Goal: Task Accomplishment & Management: Use online tool/utility

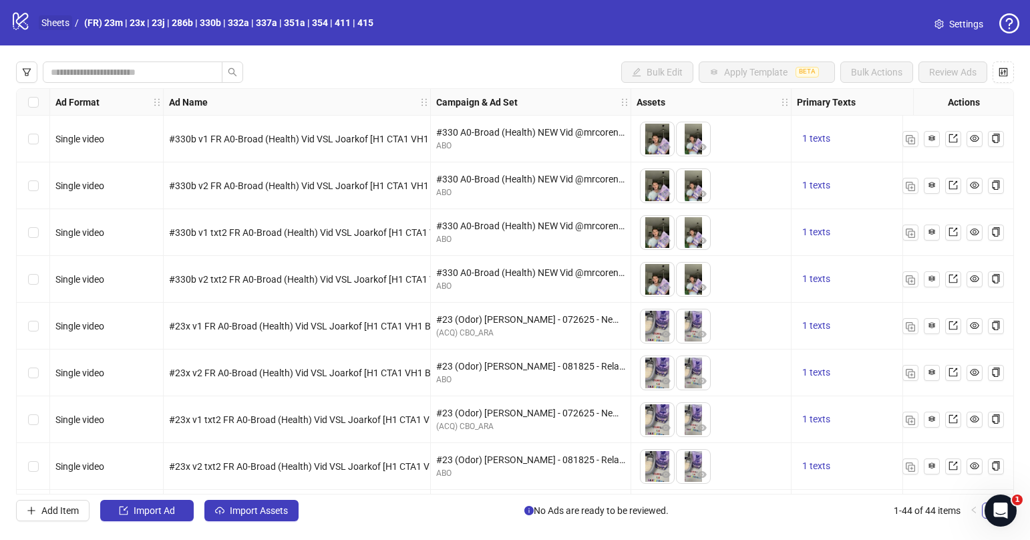
click at [53, 19] on link "Sheets" at bounding box center [55, 22] width 33 height 15
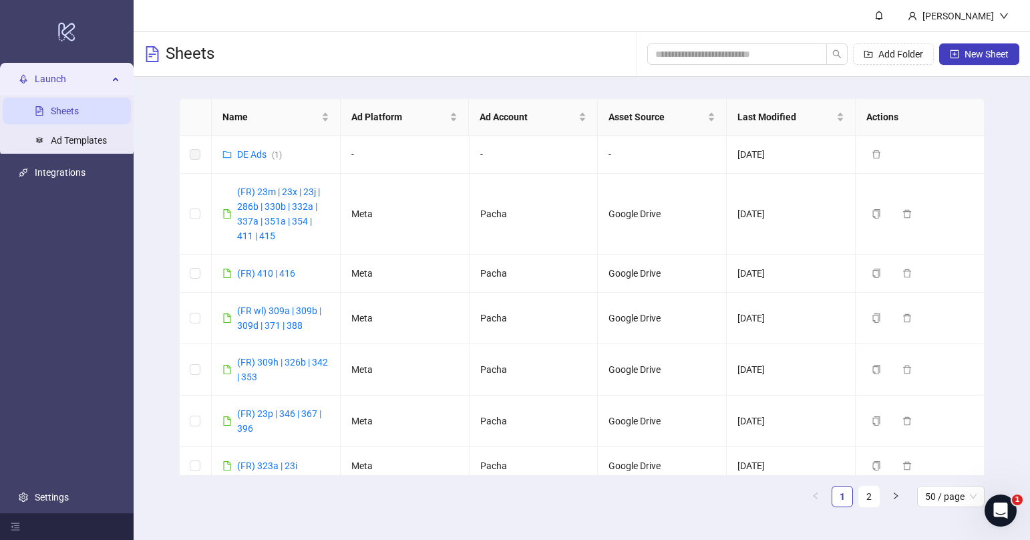
click at [992, 66] on div "Add Folder New Sheet" at bounding box center [833, 54] width 372 height 43
click at [986, 57] on span "New Sheet" at bounding box center [986, 54] width 44 height 11
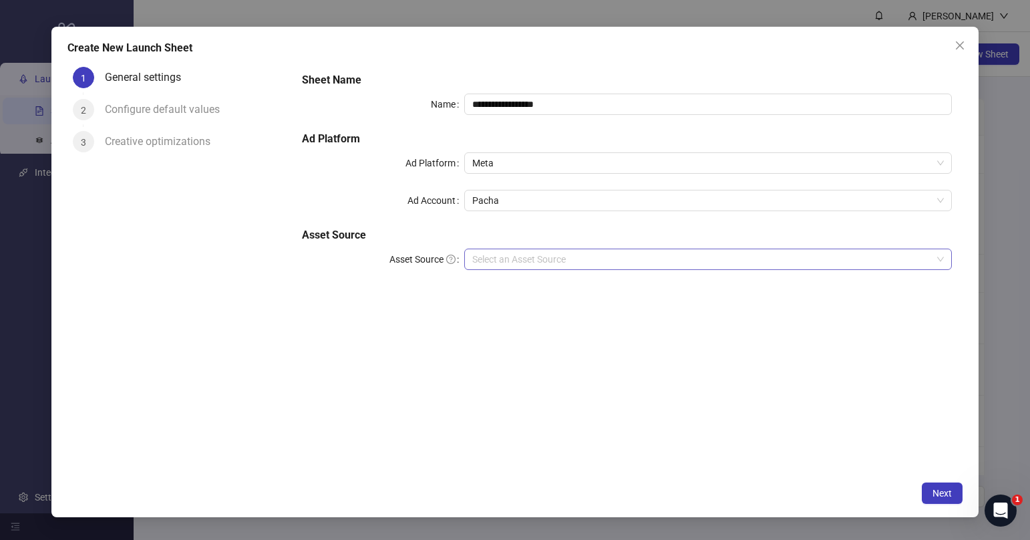
drag, startPoint x: 577, startPoint y: 254, endPoint x: 564, endPoint y: 270, distance: 20.9
click at [577, 254] on input "Asset Source" at bounding box center [701, 259] width 459 height 20
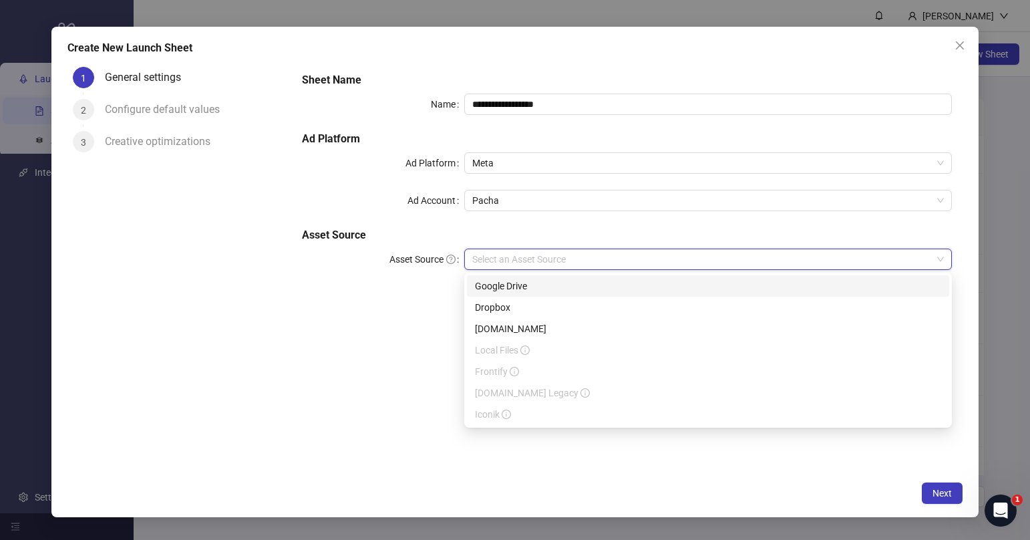
click at [553, 282] on div "Google Drive" at bounding box center [708, 285] width 466 height 15
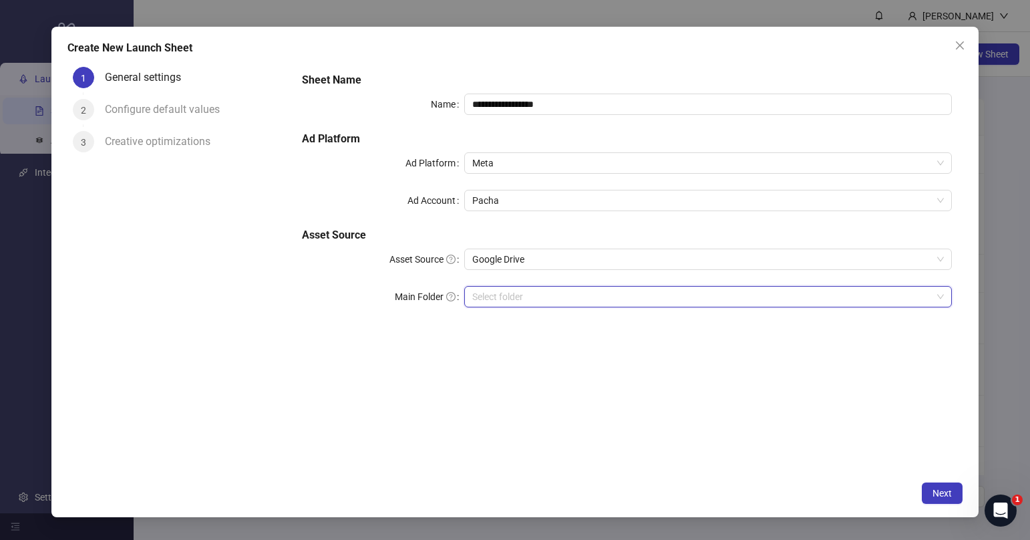
click at [635, 301] on input "Main Folder" at bounding box center [701, 296] width 459 height 20
click at [943, 486] on button "Next" at bounding box center [941, 492] width 41 height 21
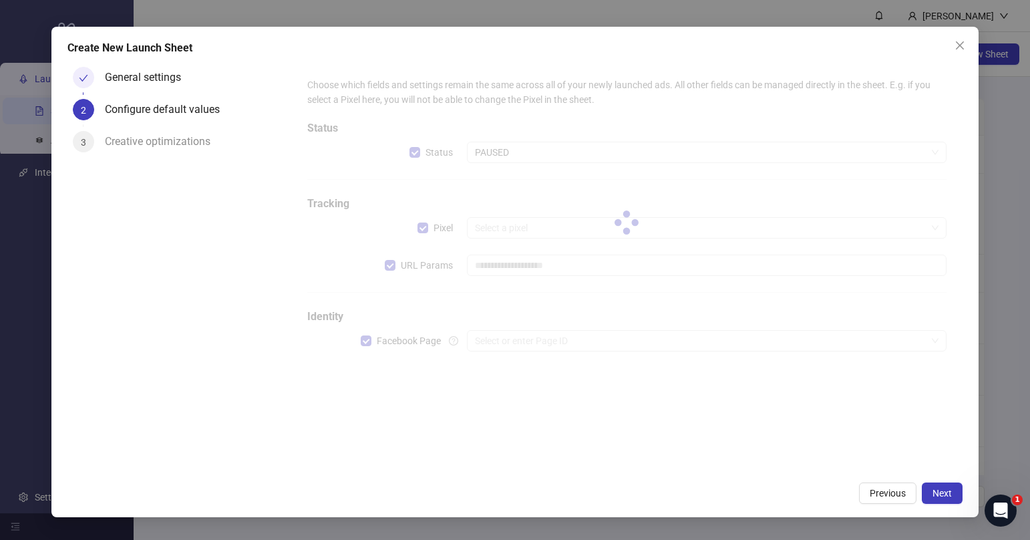
type input "**********"
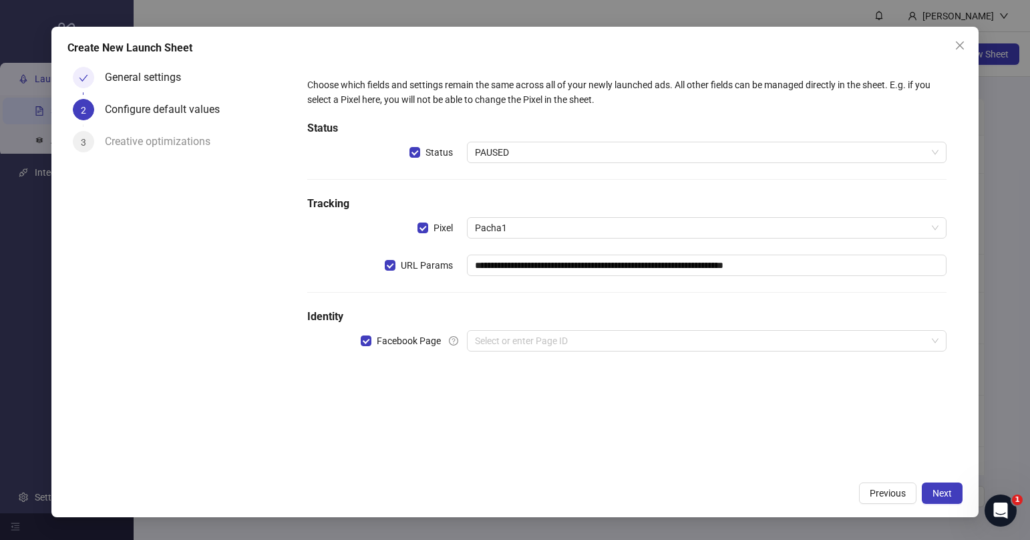
click at [605, 328] on div "**********" at bounding box center [627, 222] width 650 height 300
click at [603, 341] on input "search" at bounding box center [700, 341] width 451 height 20
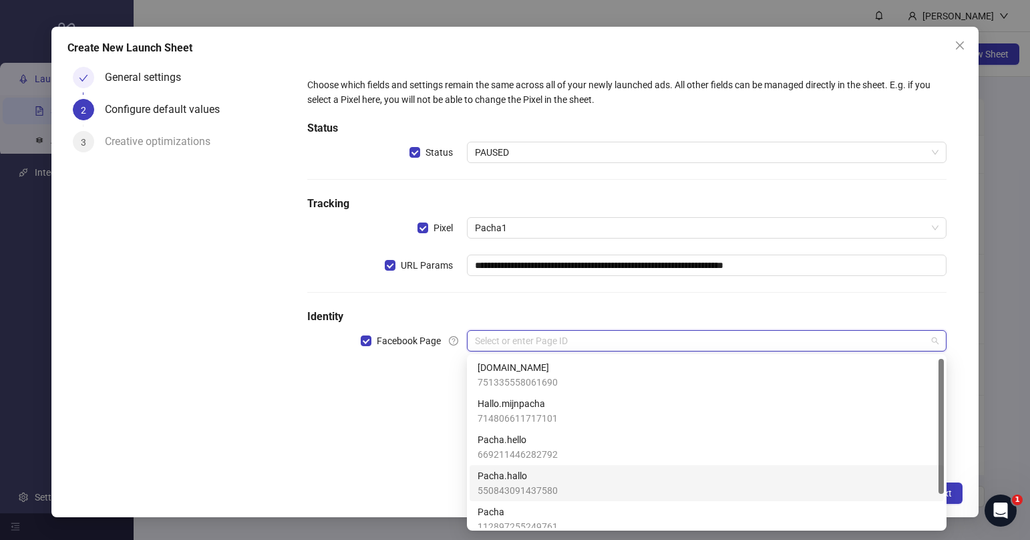
scroll to position [45, 0]
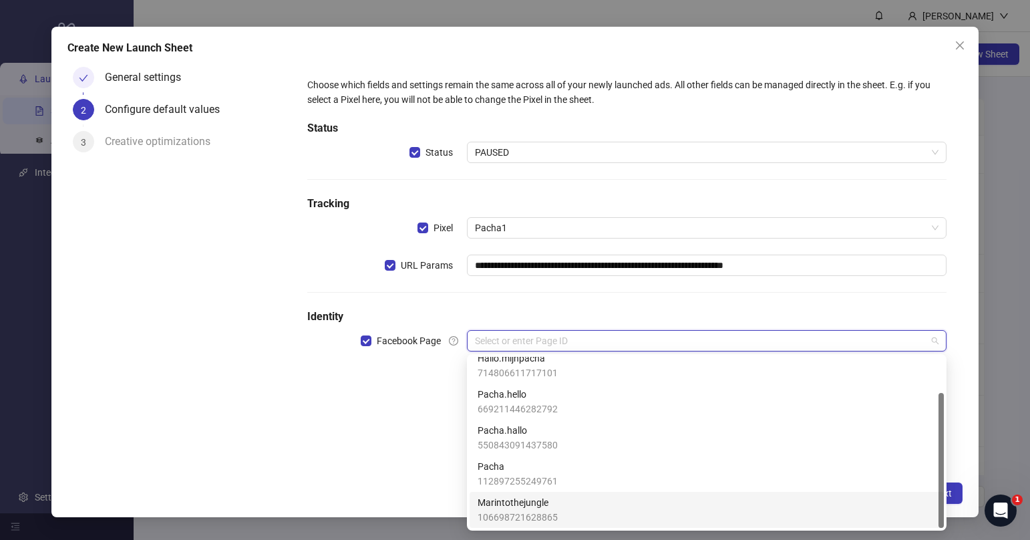
drag, startPoint x: 574, startPoint y: 505, endPoint x: 564, endPoint y: 502, distance: 10.6
click at [575, 505] on div "Marintothejungle 106698721628865" at bounding box center [706, 509] width 458 height 29
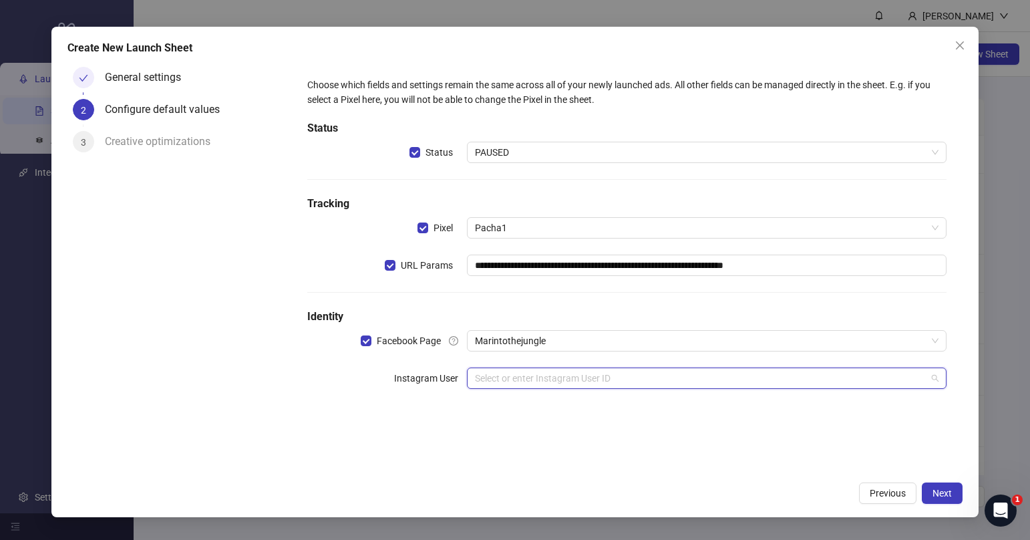
drag, startPoint x: 540, startPoint y: 375, endPoint x: 505, endPoint y: 413, distance: 51.5
click at [540, 376] on input "search" at bounding box center [700, 378] width 451 height 20
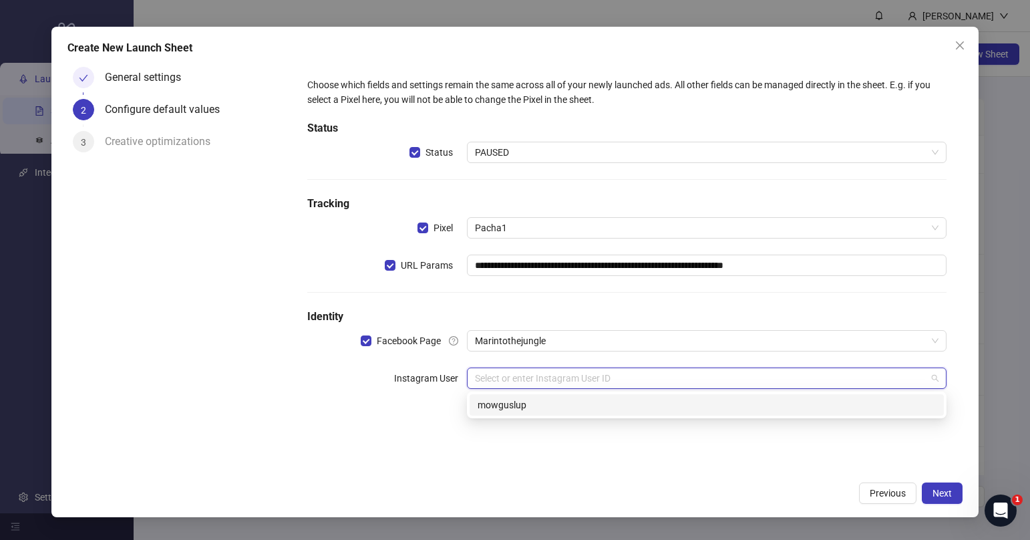
click at [518, 407] on div "mowguslup" at bounding box center [706, 404] width 458 height 15
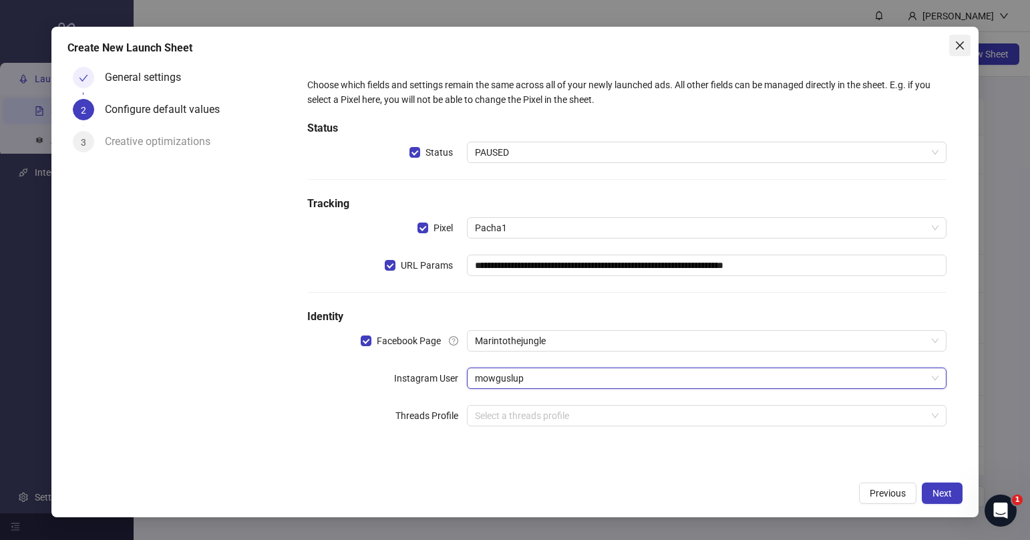
click at [955, 44] on icon "close" at bounding box center [959, 45] width 11 height 11
